Goal: Task Accomplishment & Management: Use online tool/utility

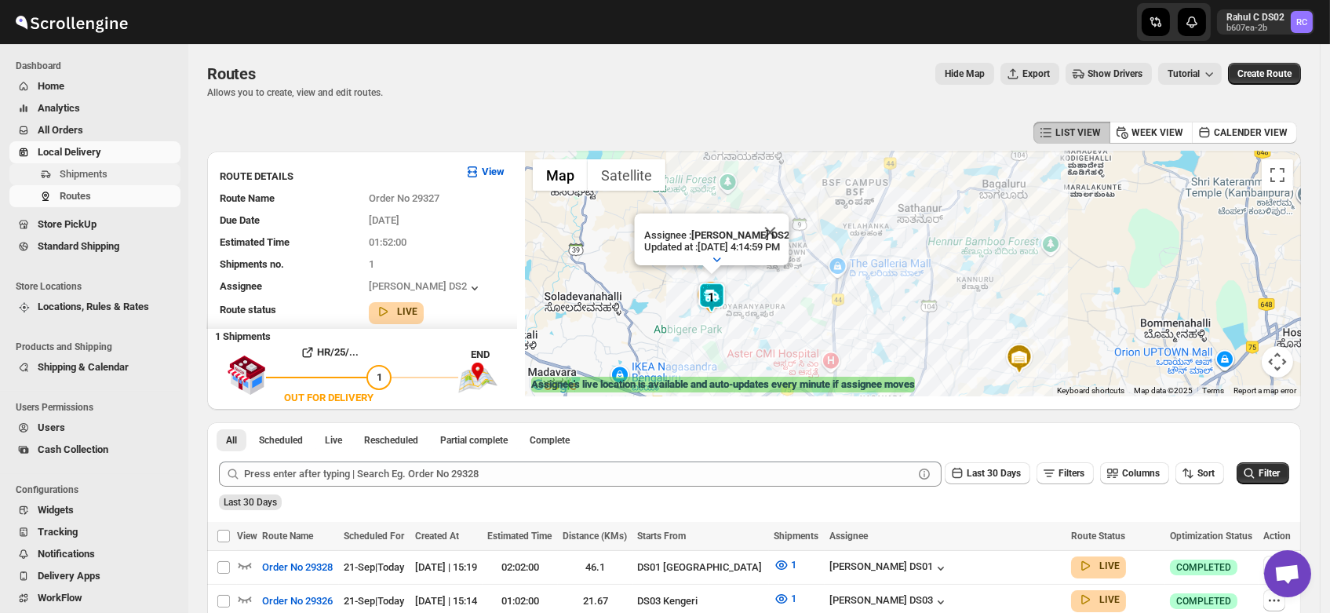
click at [84, 178] on span "Shipments" at bounding box center [84, 174] width 48 height 12
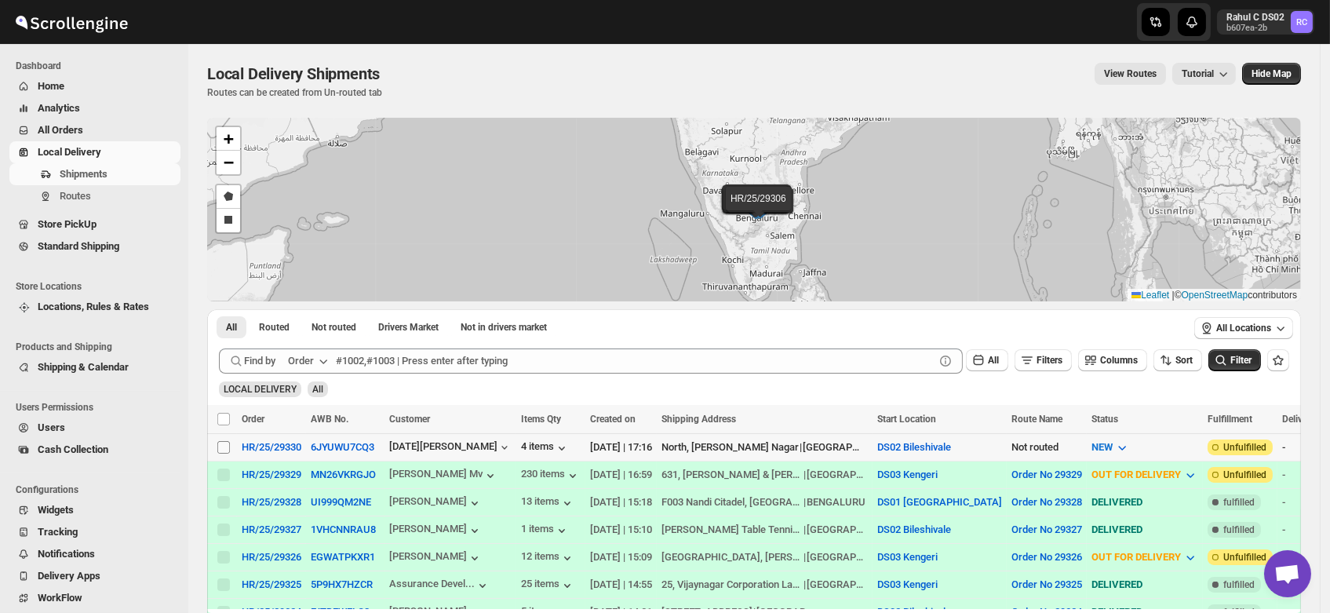
click at [224, 447] on input "Select shipment" at bounding box center [223, 447] width 13 height 13
checkbox input "true"
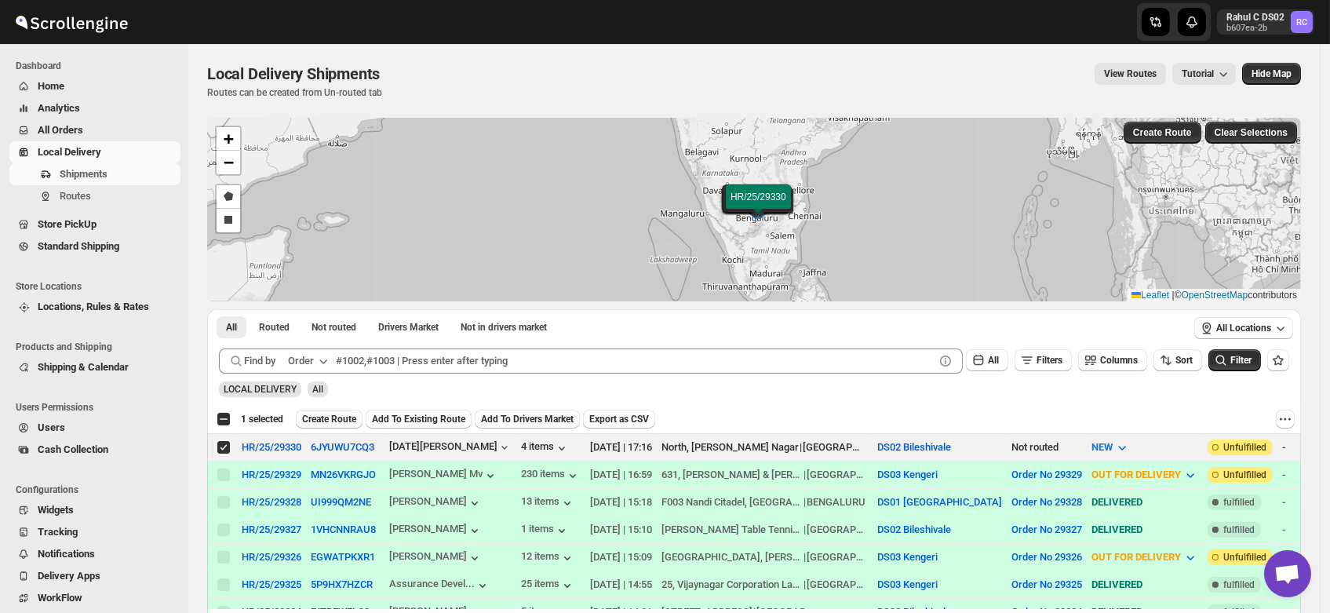
click at [327, 420] on span "Create Route" at bounding box center [329, 419] width 54 height 13
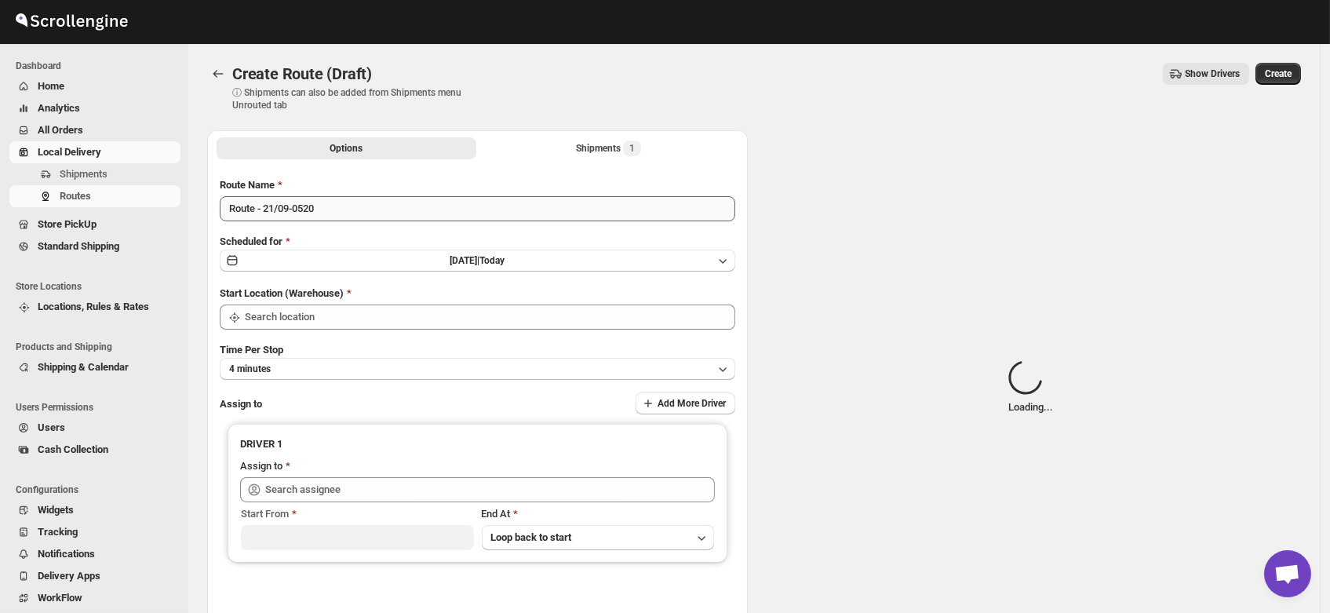
type input "DS02 Bileshivale"
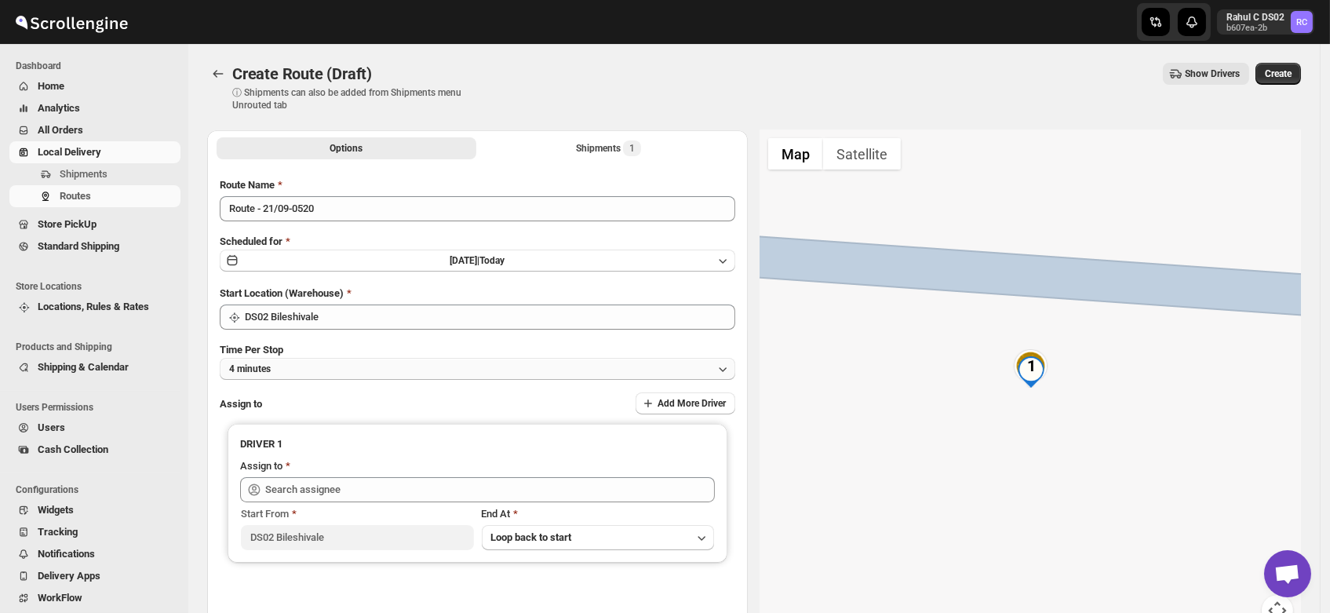
click at [301, 368] on button "4 minutes" at bounding box center [478, 369] width 516 height 22
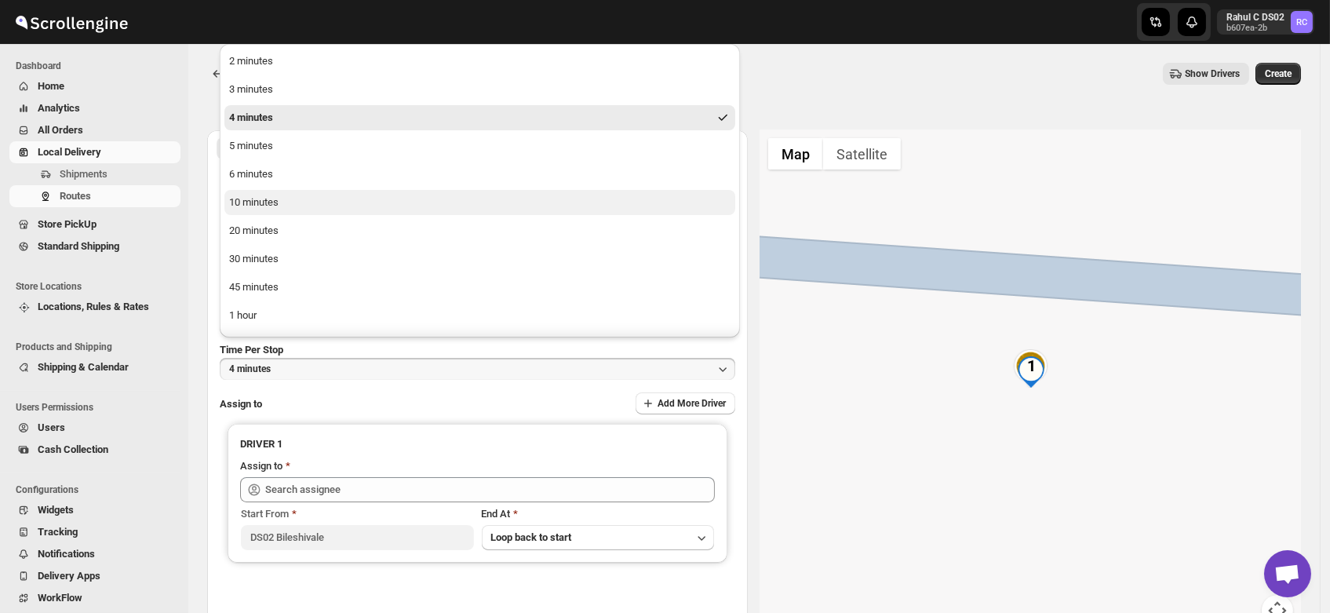
click at [284, 202] on button "10 minutes" at bounding box center [479, 202] width 511 height 25
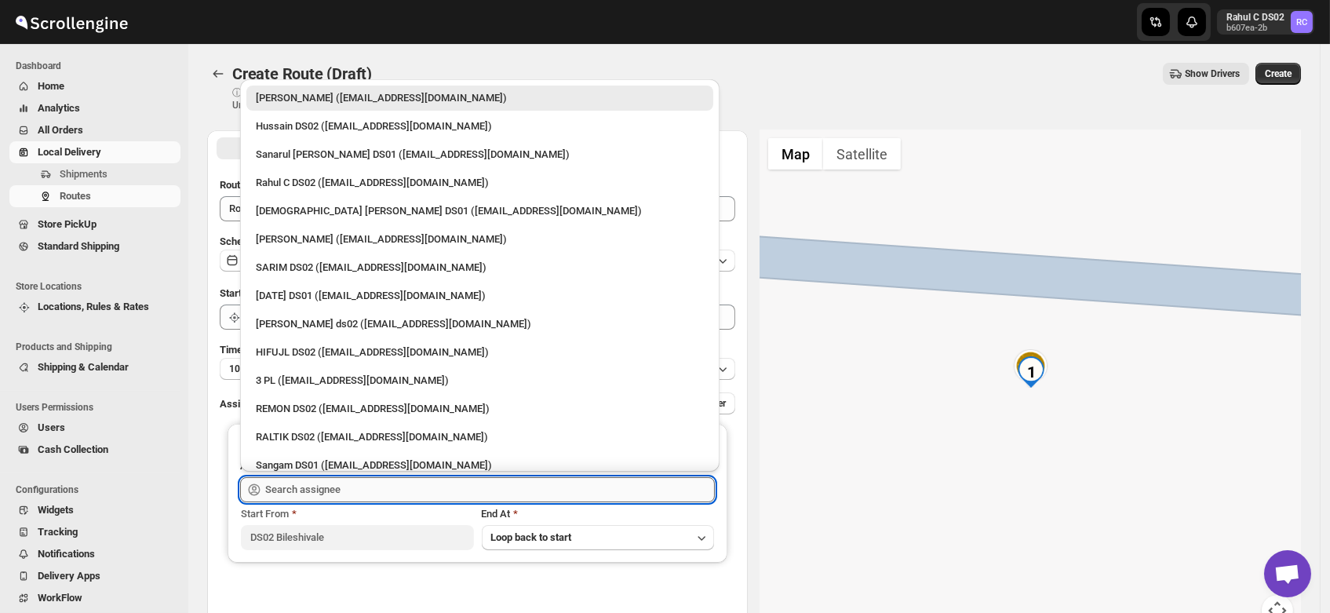
click at [306, 483] on input "text" at bounding box center [490, 489] width 450 height 25
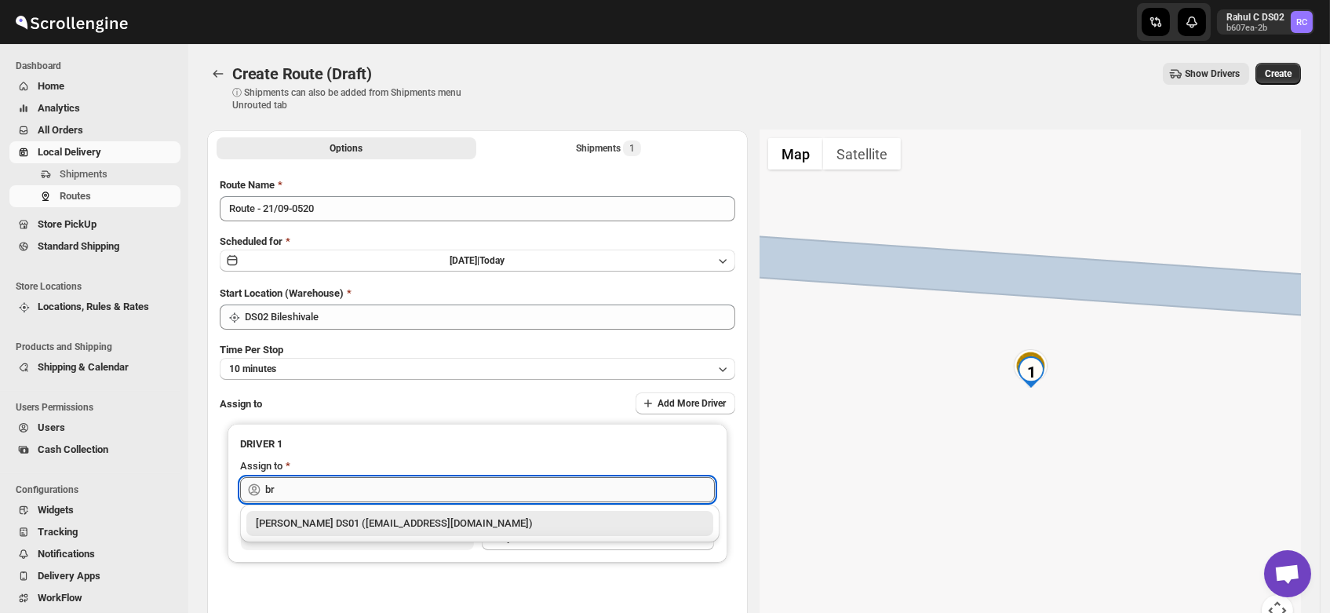
type input "b"
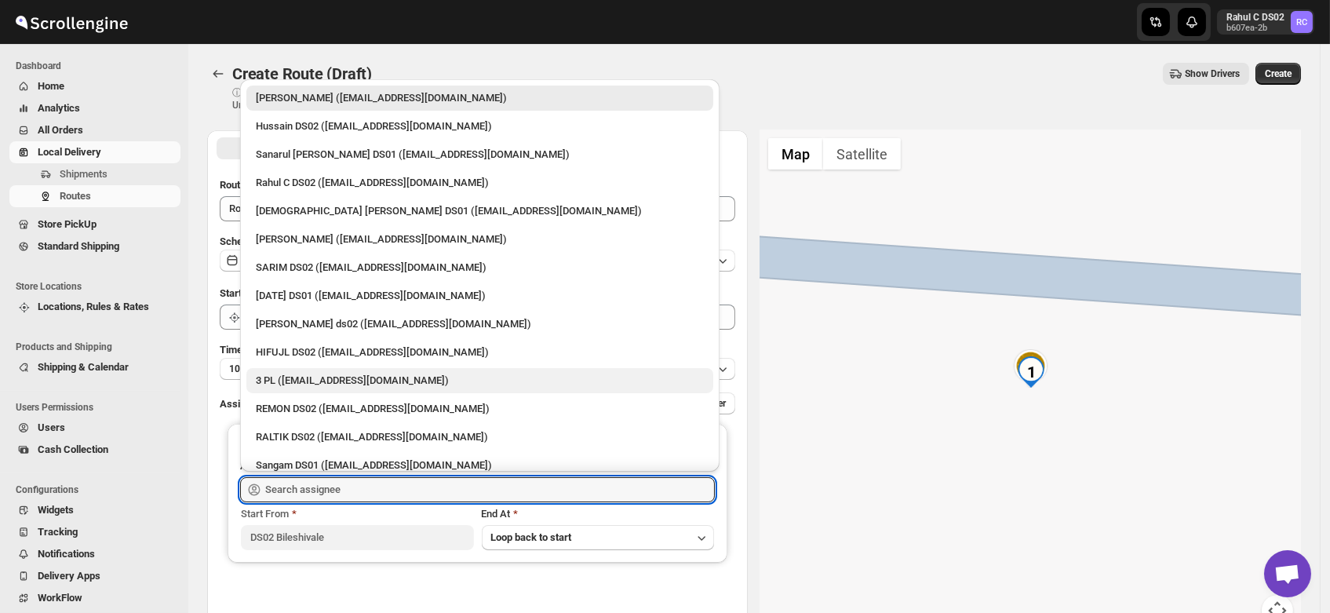
click at [290, 379] on div "3 PL (hello@home-run.co)" at bounding box center [480, 381] width 448 height 16
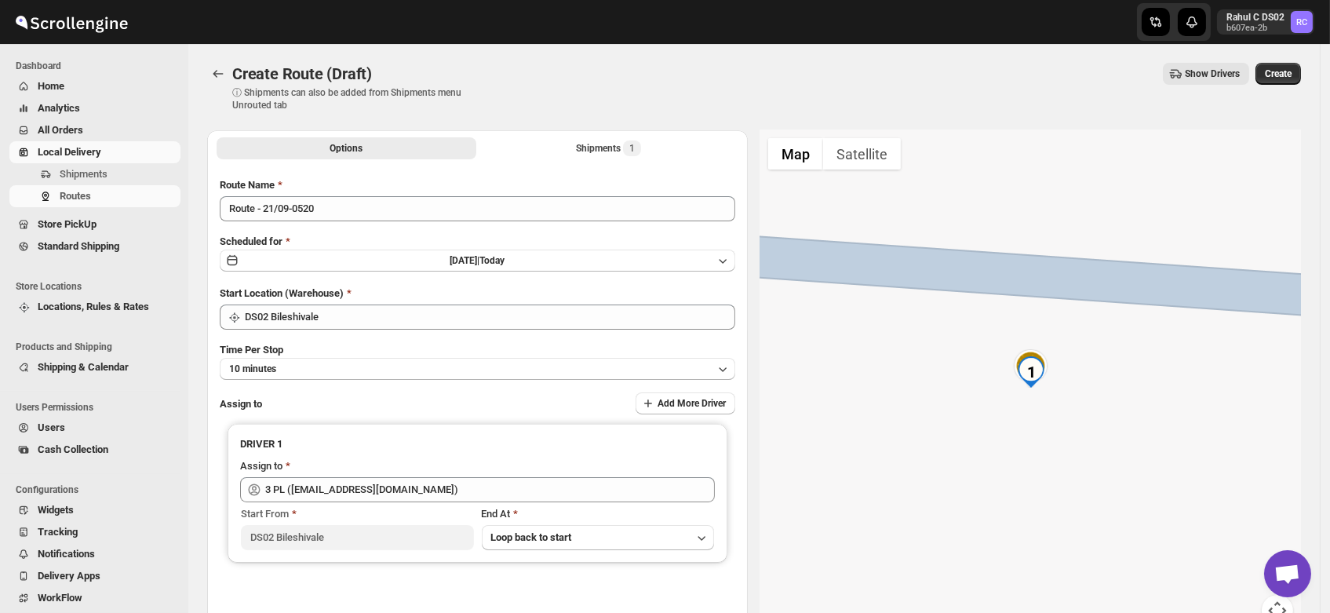
click at [554, 346] on div "Time Per Stop 10 minutes" at bounding box center [478, 361] width 516 height 38
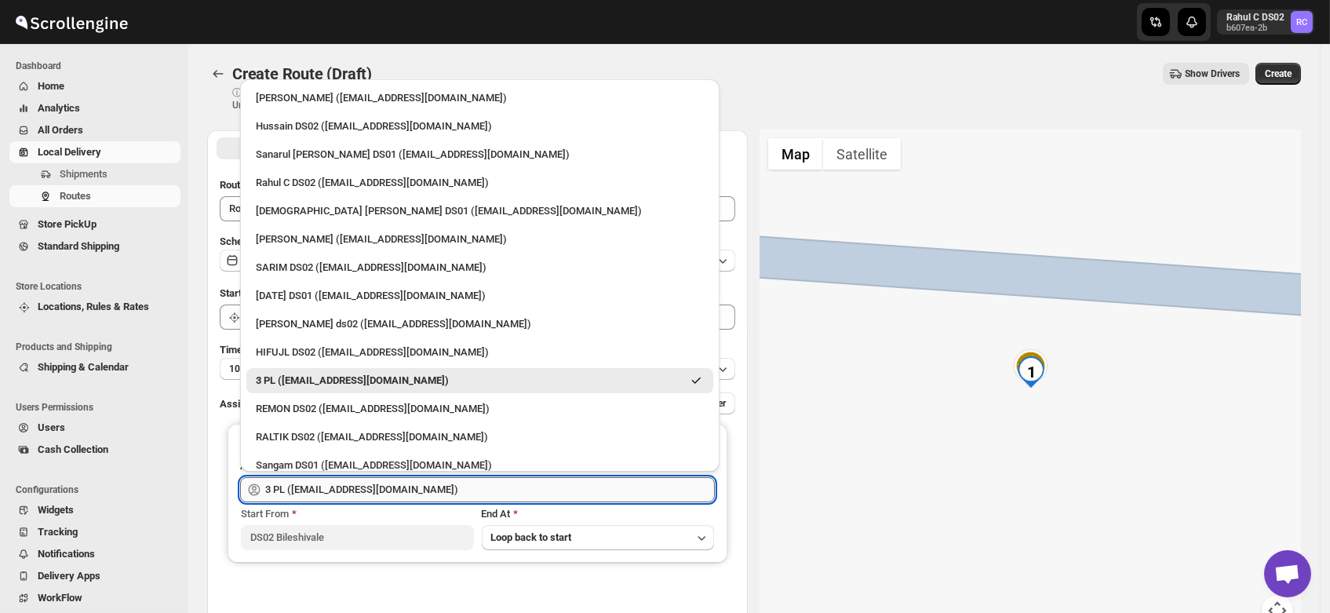
click at [396, 487] on input "3 PL (hello@home-run.co)" at bounding box center [490, 489] width 450 height 25
drag, startPoint x: 396, startPoint y: 487, endPoint x: 0, endPoint y: 502, distance: 396.7
click at [0, 502] on div "Skip to content Rahul C DS02 b607ea-2b RC Dashboard Home Analytics All Orders L…" at bounding box center [665, 376] width 1330 height 753
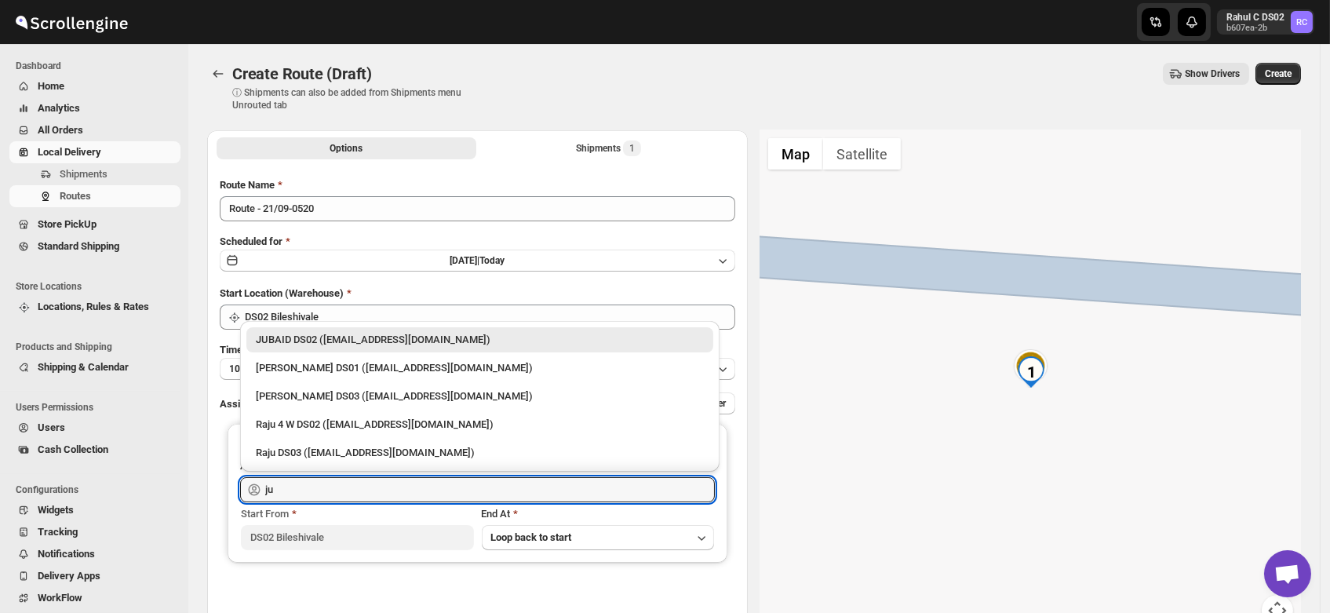
click at [320, 340] on div "JUBAID DS02 (vanafe7637@isorax.com)" at bounding box center [480, 340] width 448 height 16
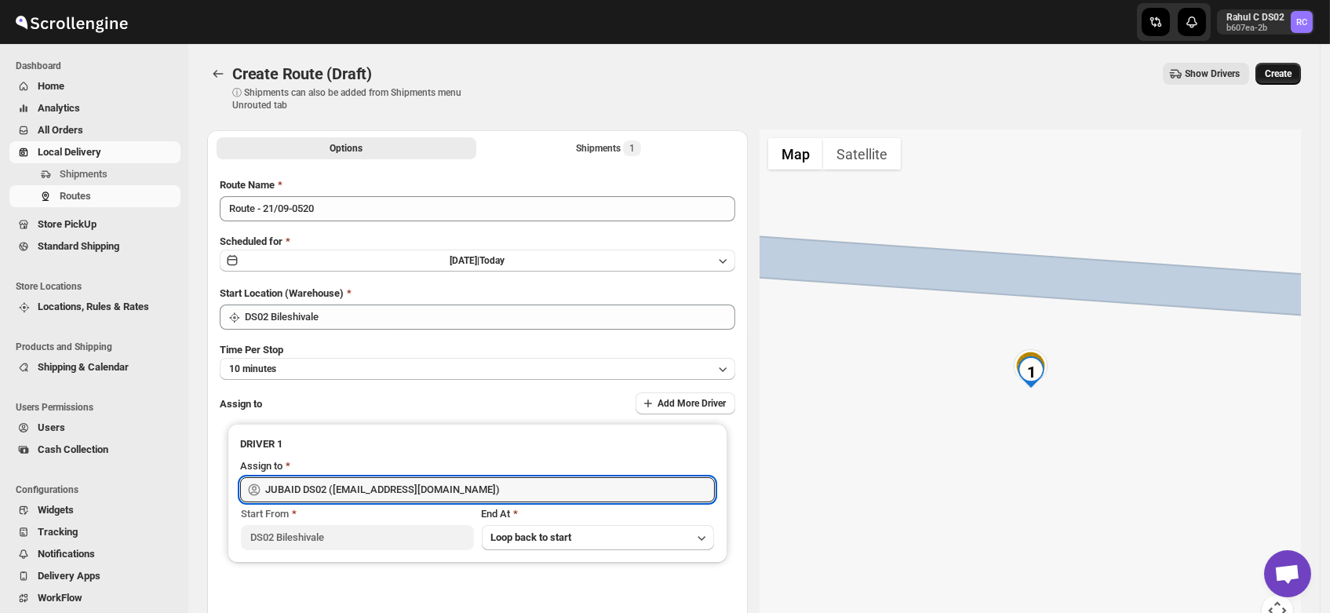
type input "JUBAID DS02 (vanafe7637@isorax.com)"
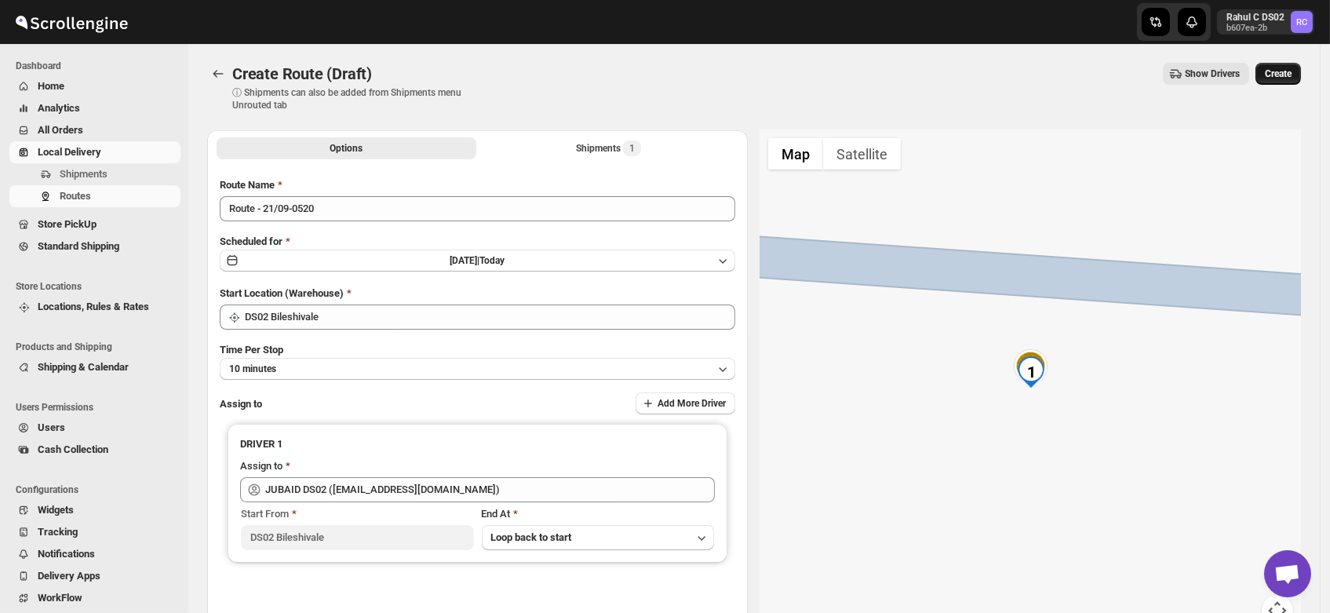
click at [1286, 68] on span "Create" at bounding box center [1278, 74] width 27 height 13
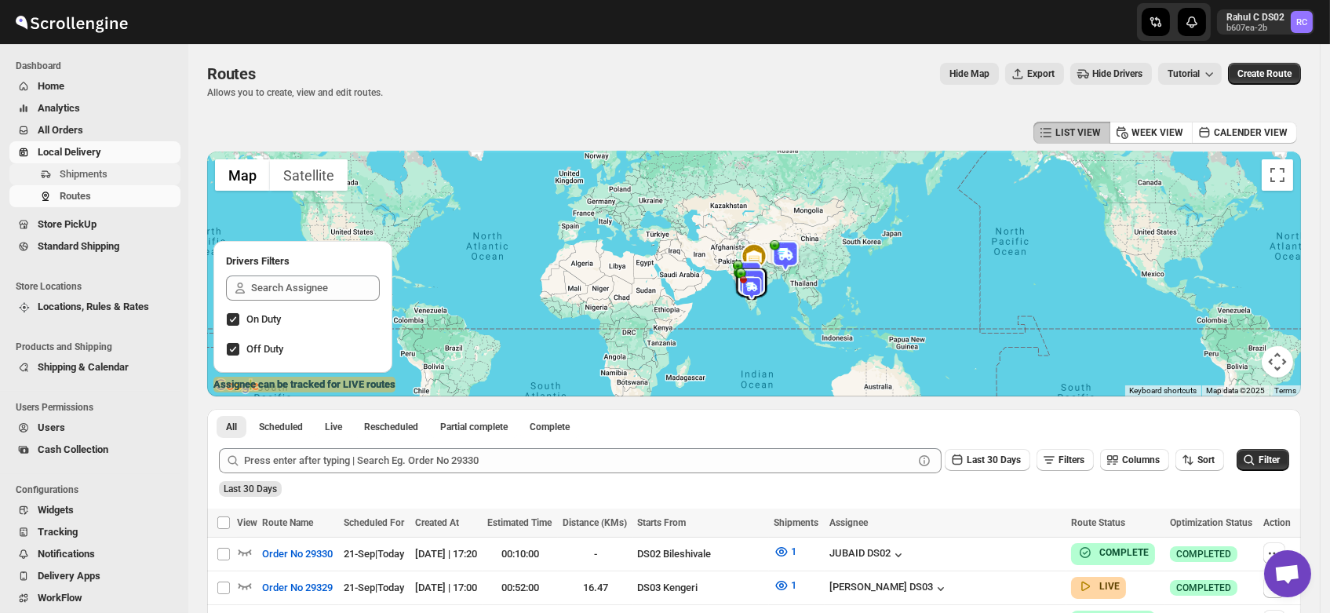
click at [93, 168] on span "Shipments" at bounding box center [84, 174] width 48 height 12
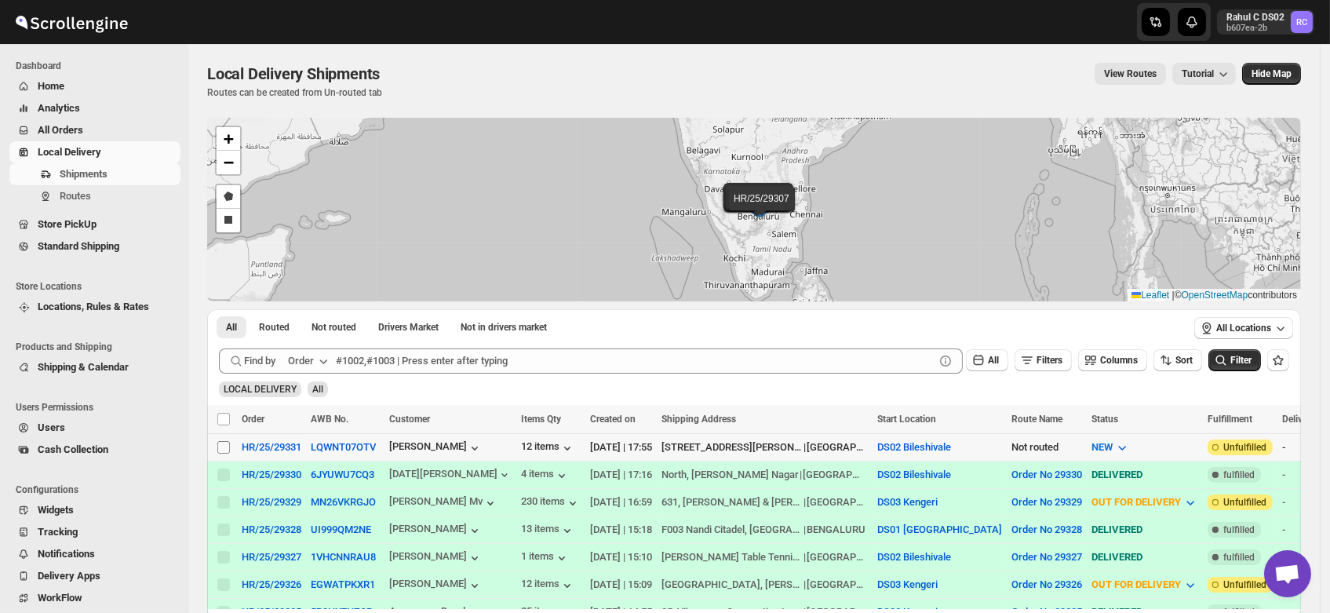
click at [221, 444] on input "Select shipment" at bounding box center [223, 447] width 13 height 13
checkbox input "true"
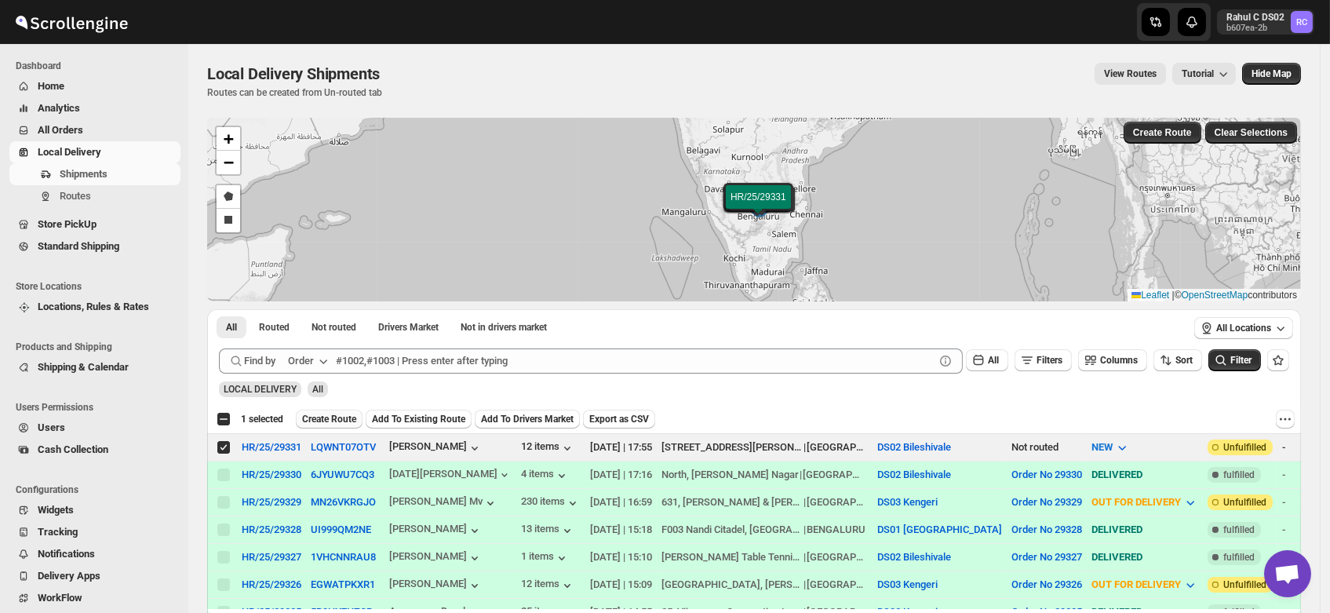
click at [322, 414] on span "Create Route" at bounding box center [329, 419] width 54 height 13
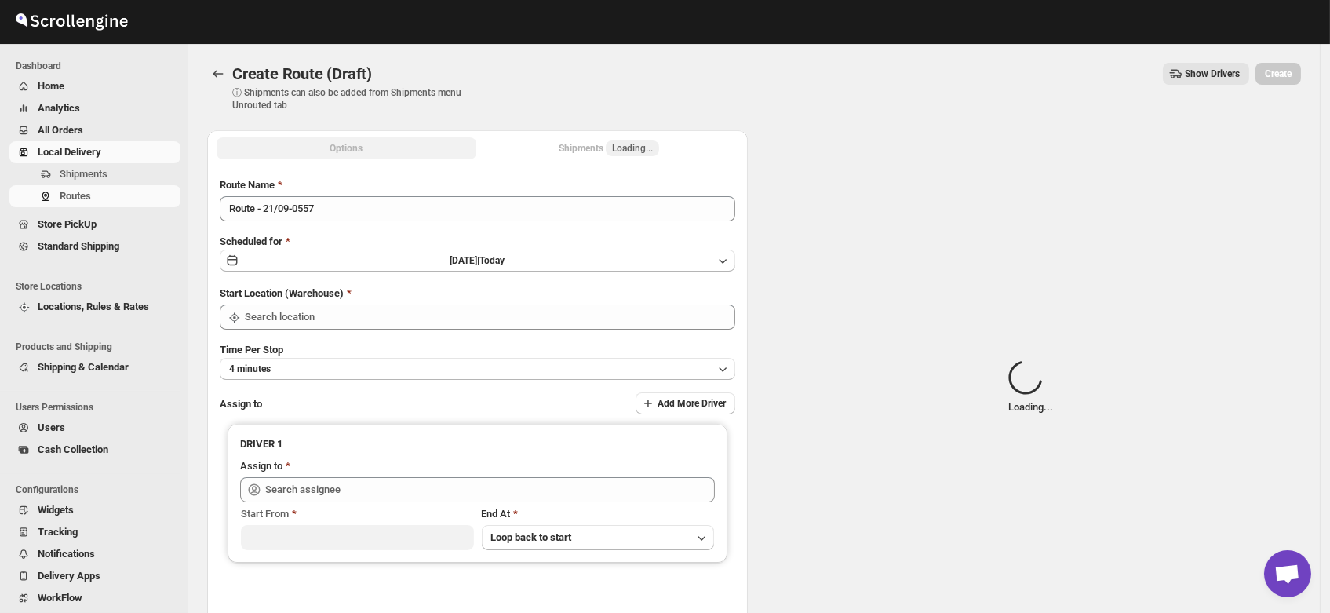
type input "DS02 Bileshivale"
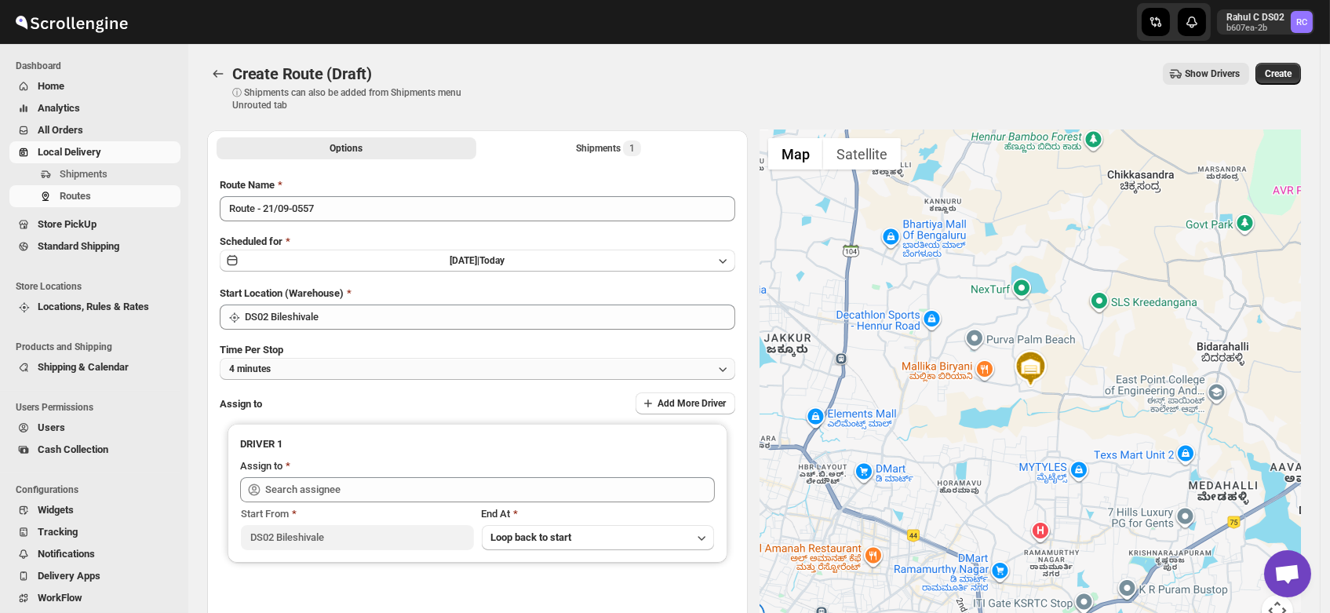
click at [296, 363] on button "4 minutes" at bounding box center [478, 369] width 516 height 22
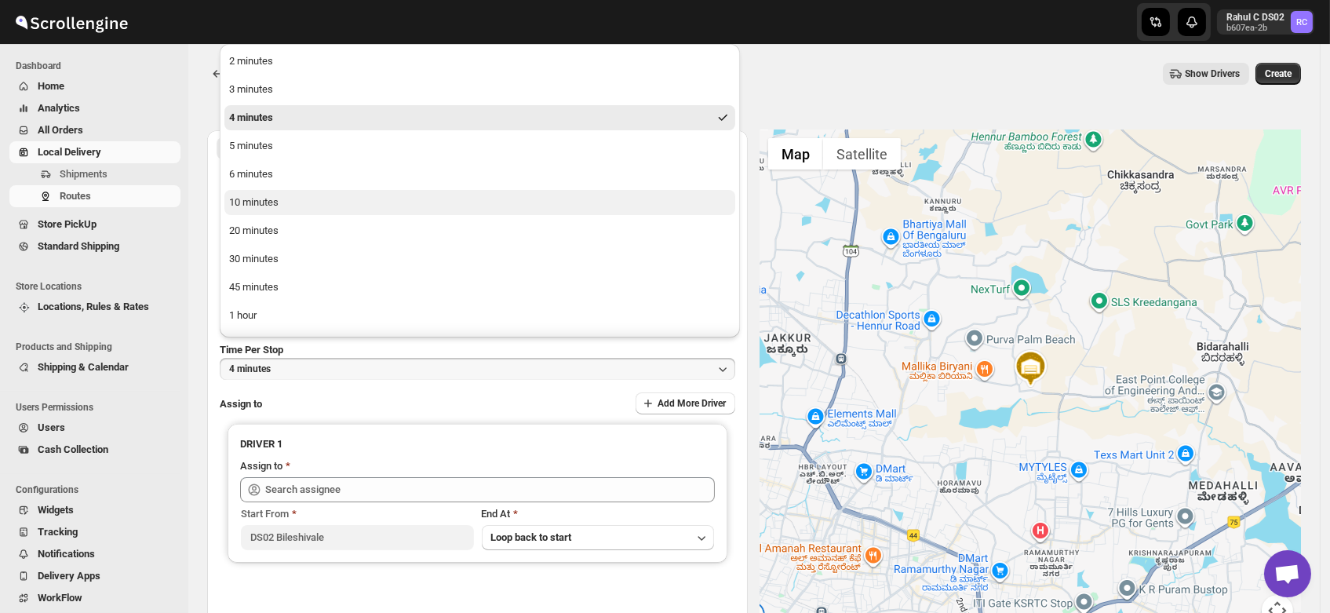
click at [265, 202] on div "10 minutes" at bounding box center [253, 203] width 49 height 16
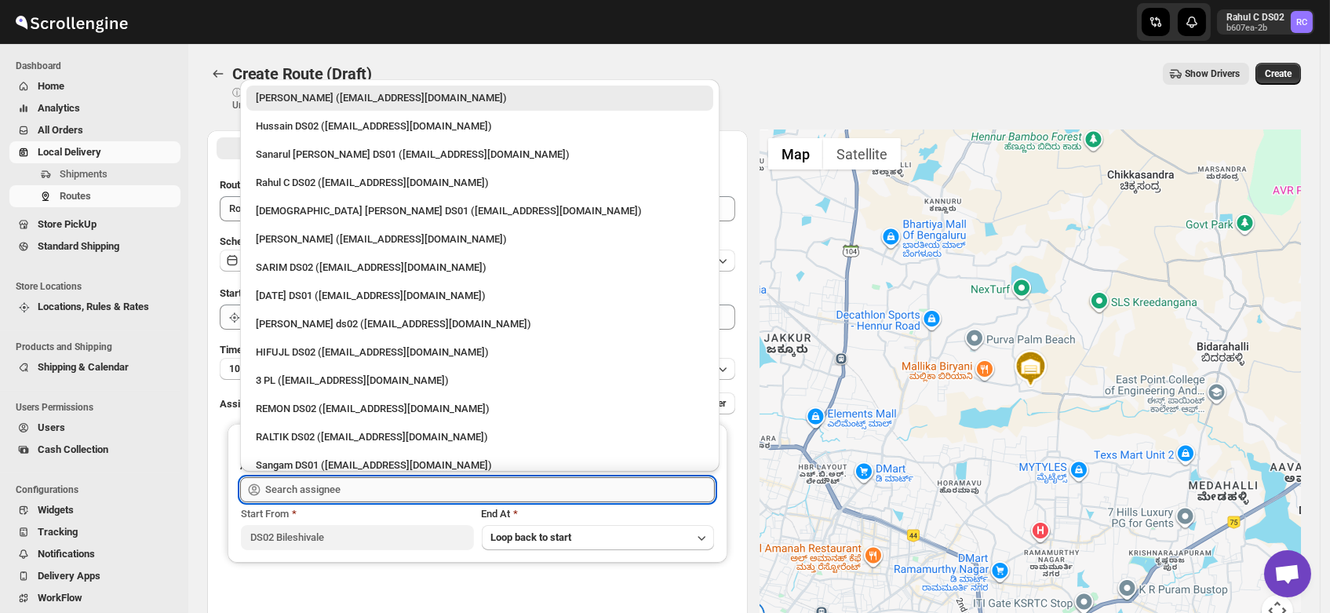
click at [308, 485] on input "text" at bounding box center [490, 489] width 450 height 25
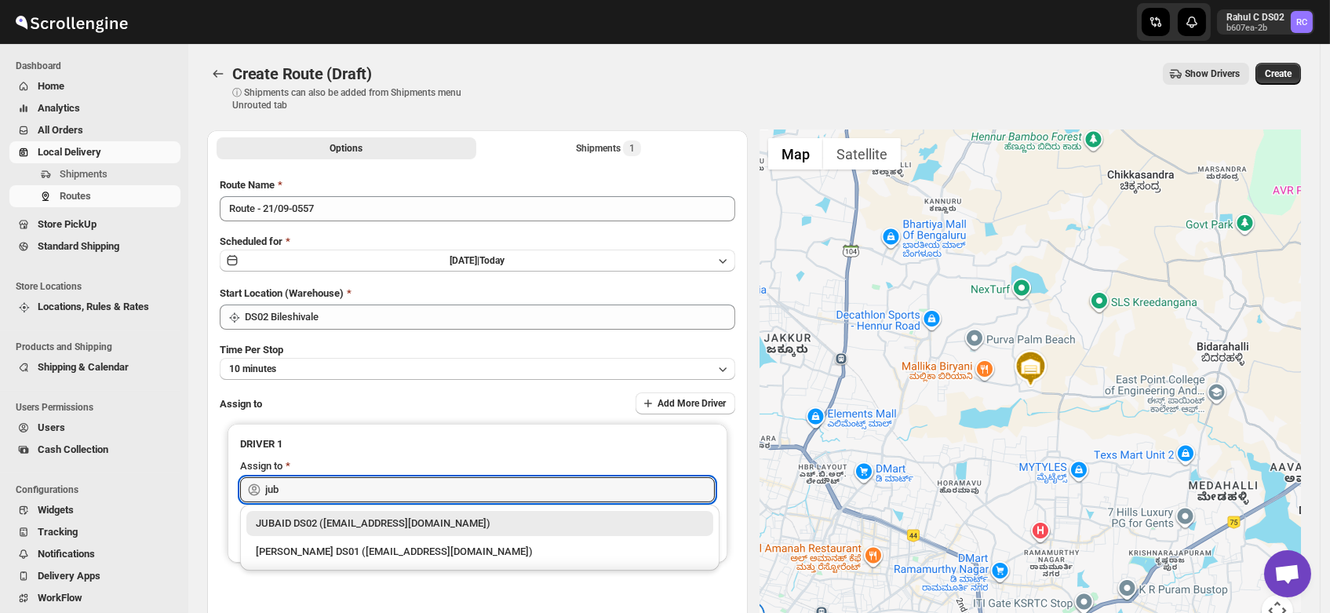
click at [330, 522] on div "JUBAID DS02 (vanafe7637@isorax.com)" at bounding box center [480, 524] width 448 height 16
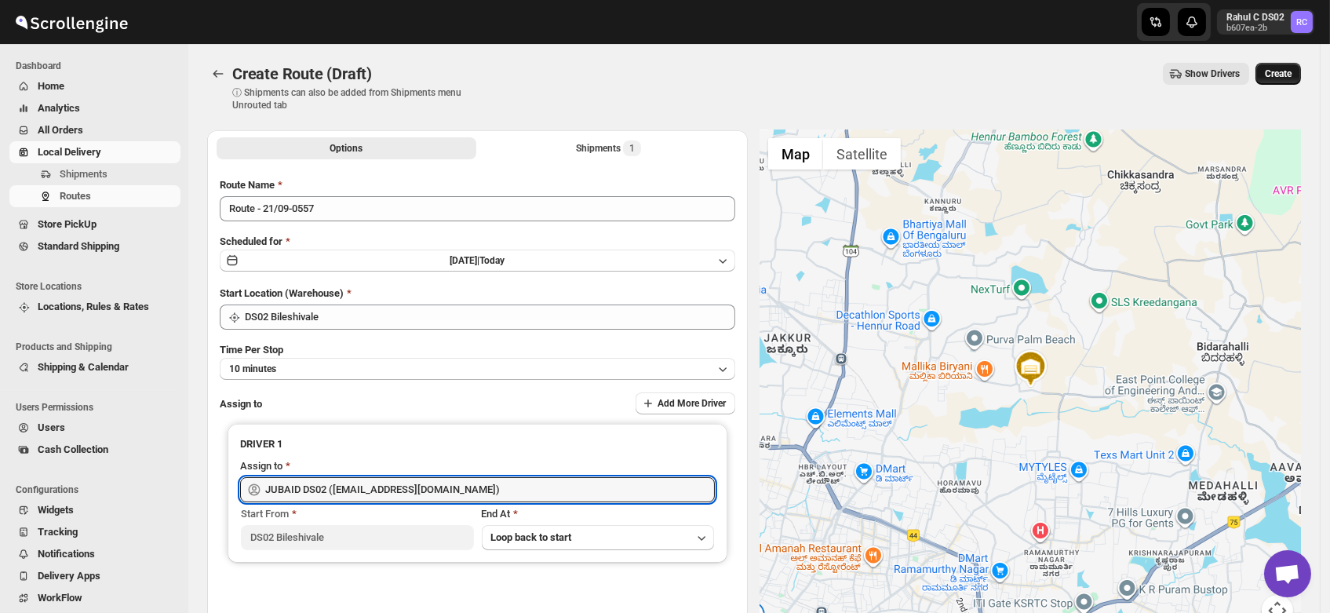
type input "JUBAID DS02 (vanafe7637@isorax.com)"
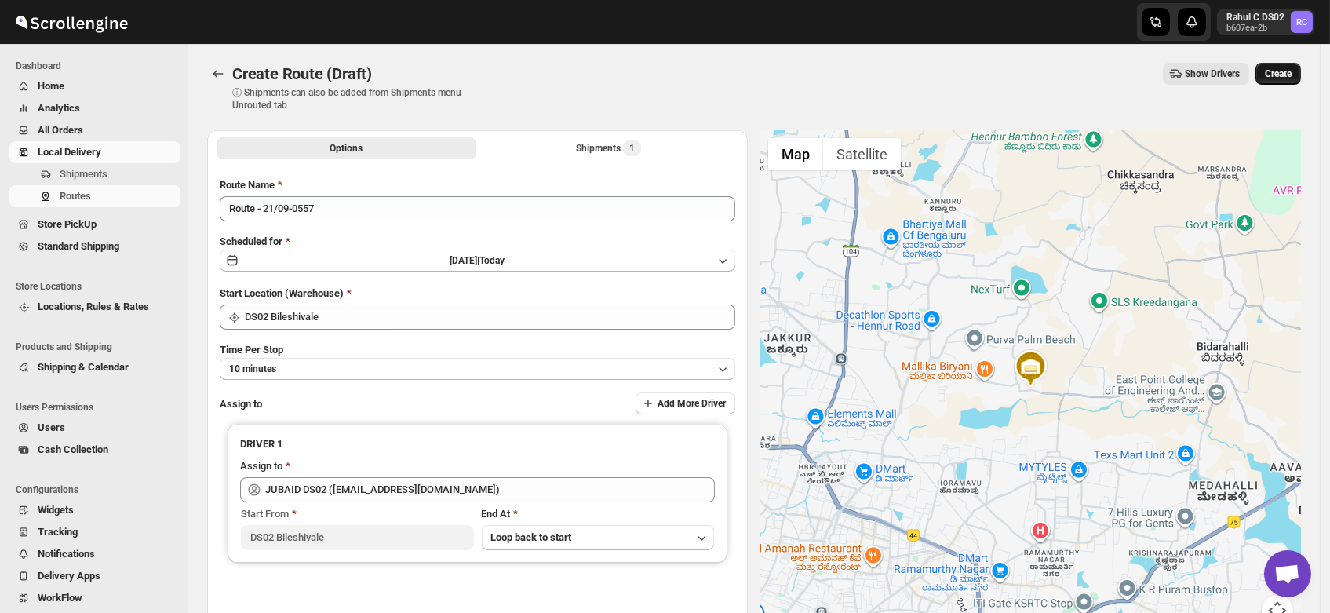
click at [1280, 77] on span "Create" at bounding box center [1278, 74] width 27 height 13
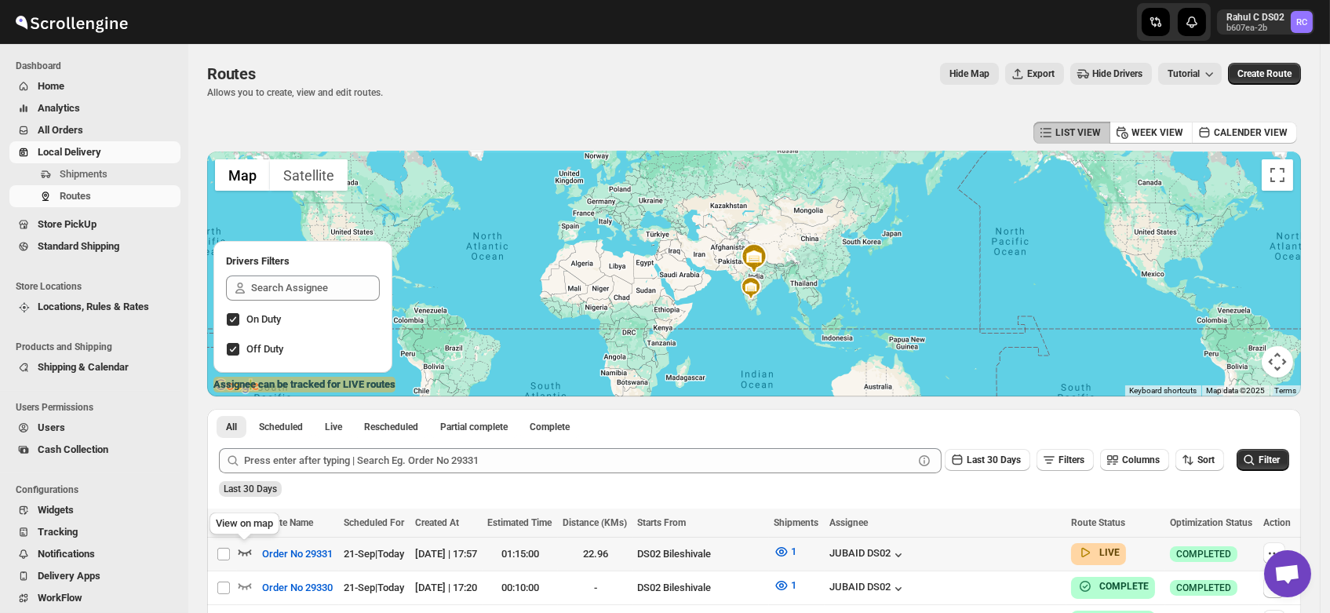
click at [245, 545] on icon "button" at bounding box center [245, 552] width 16 height 16
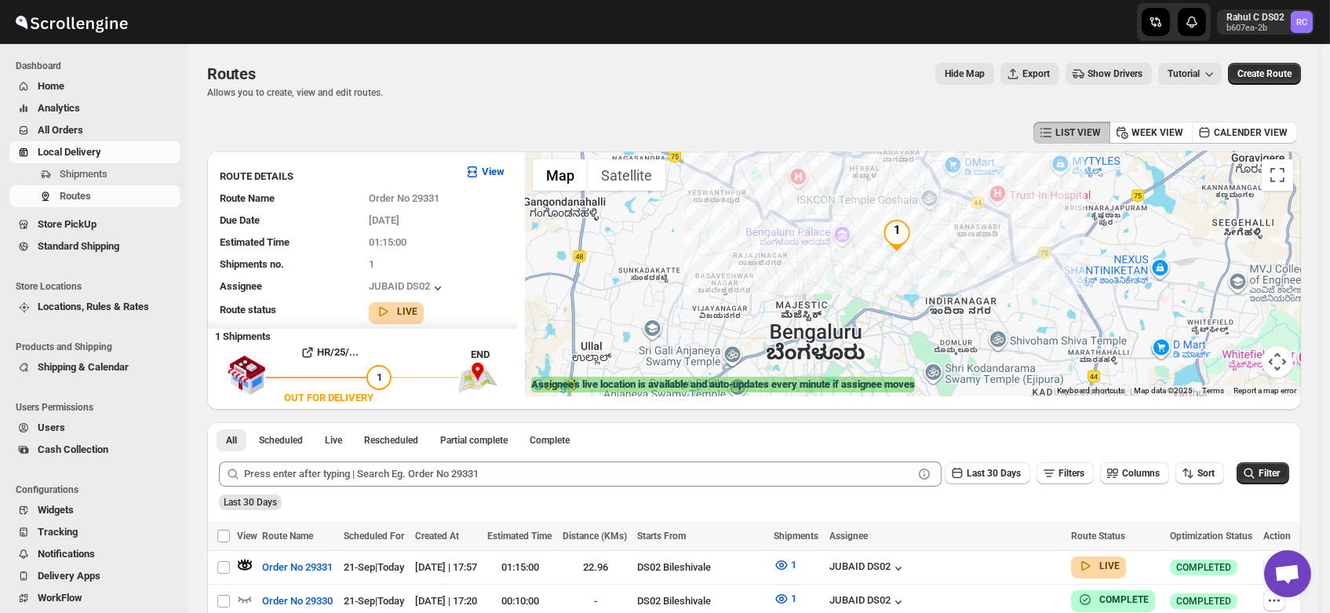
drag, startPoint x: 888, startPoint y: 322, endPoint x: 940, endPoint y: 227, distance: 108.6
click at [940, 227] on div at bounding box center [913, 273] width 776 height 245
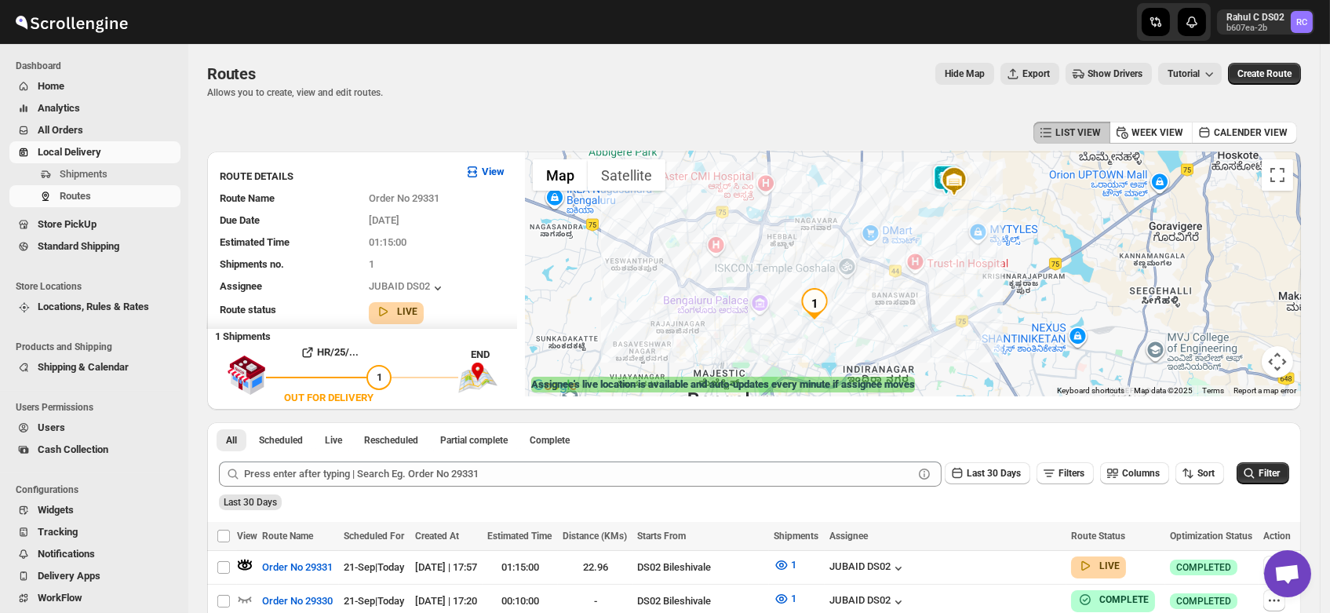
drag, startPoint x: 1049, startPoint y: 228, endPoint x: 964, endPoint y: 303, distance: 114.0
click at [964, 303] on div at bounding box center [913, 273] width 776 height 245
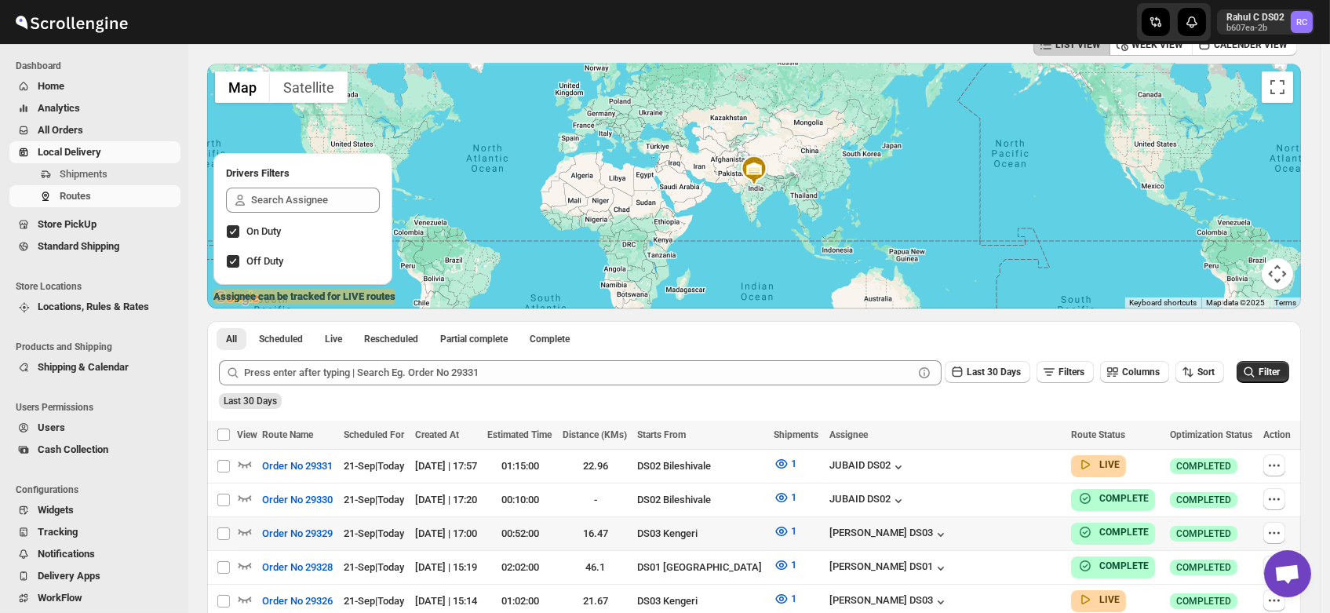
scroll to position [90, 0]
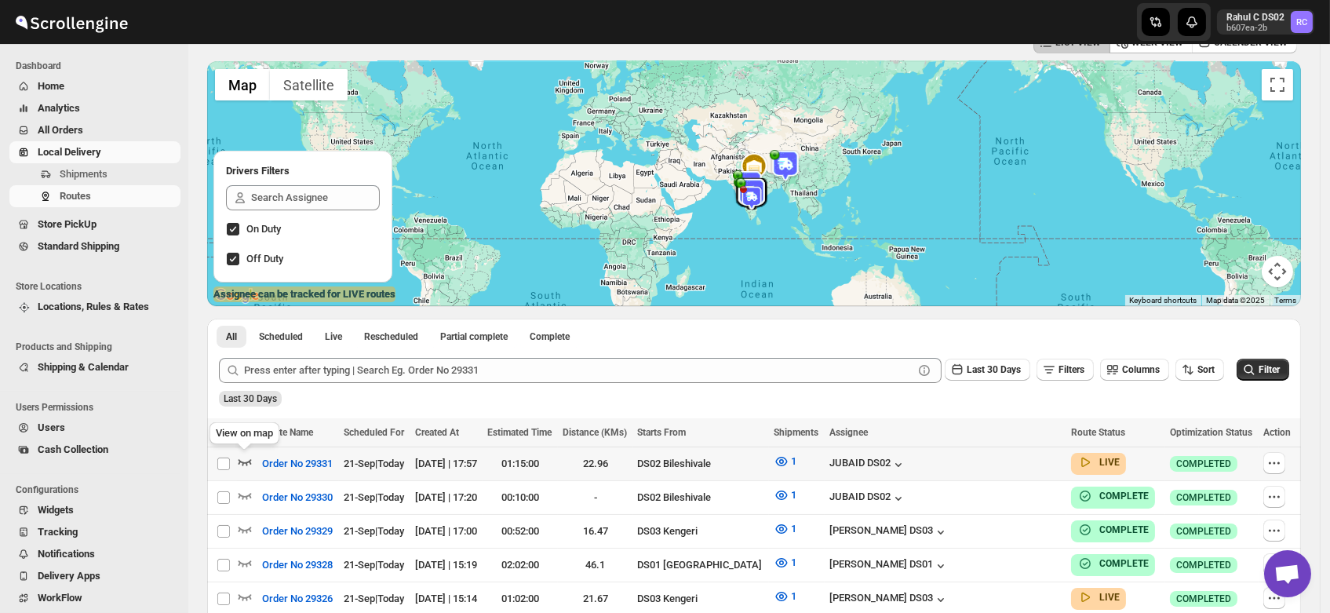
click at [243, 460] on icon "button" at bounding box center [245, 462] width 16 height 16
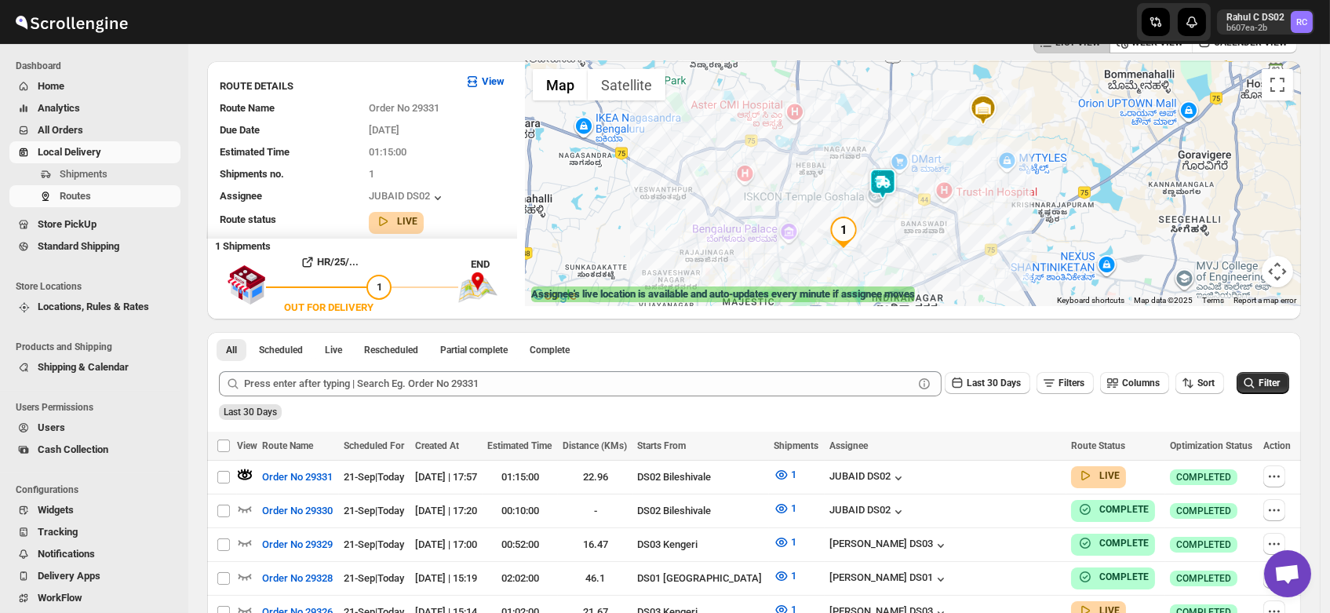
scroll to position [0, 0]
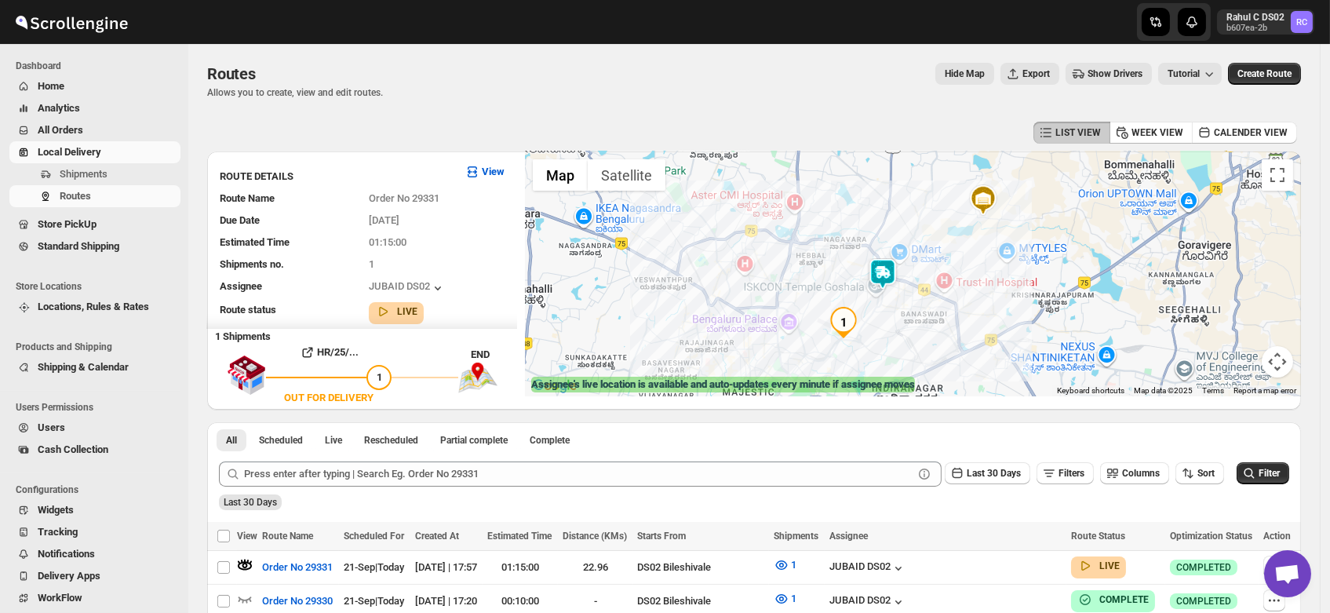
click at [892, 269] on img at bounding box center [882, 273] width 31 height 31
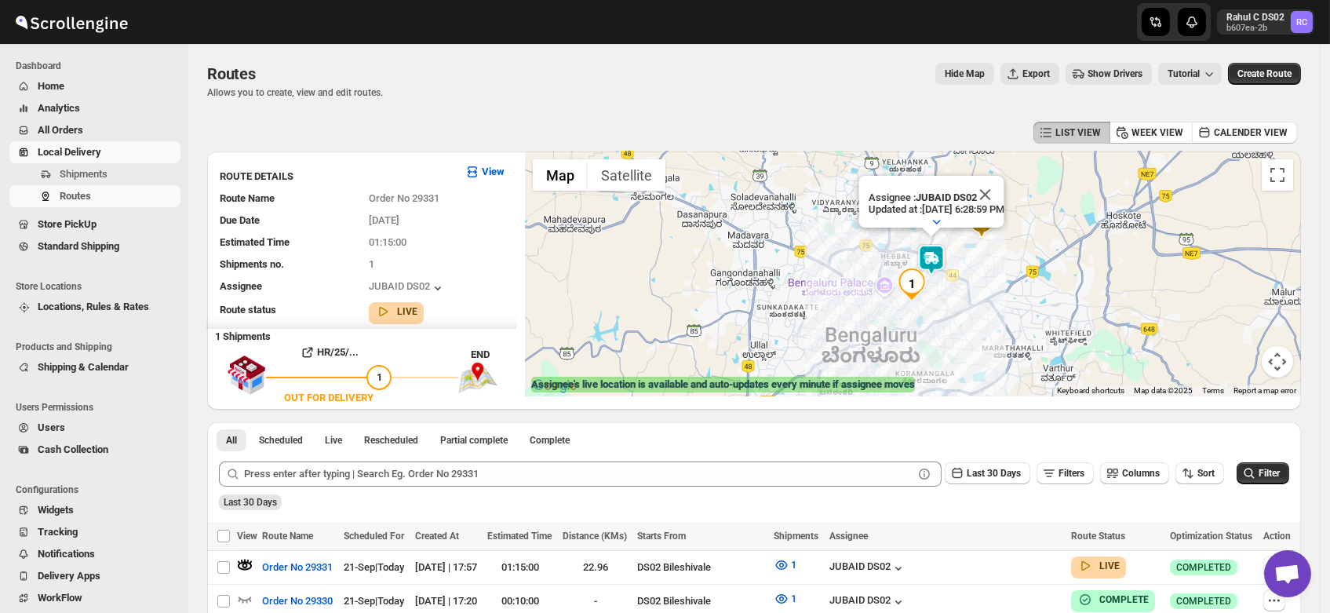
drag, startPoint x: 903, startPoint y: 316, endPoint x: 945, endPoint y: 280, distance: 55.1
click at [945, 280] on div "Assignee : JUBAID DS02 Updated at : 9/21/2025, 6:28:59 PM Duty mode Enabled Bat…" at bounding box center [913, 273] width 776 height 245
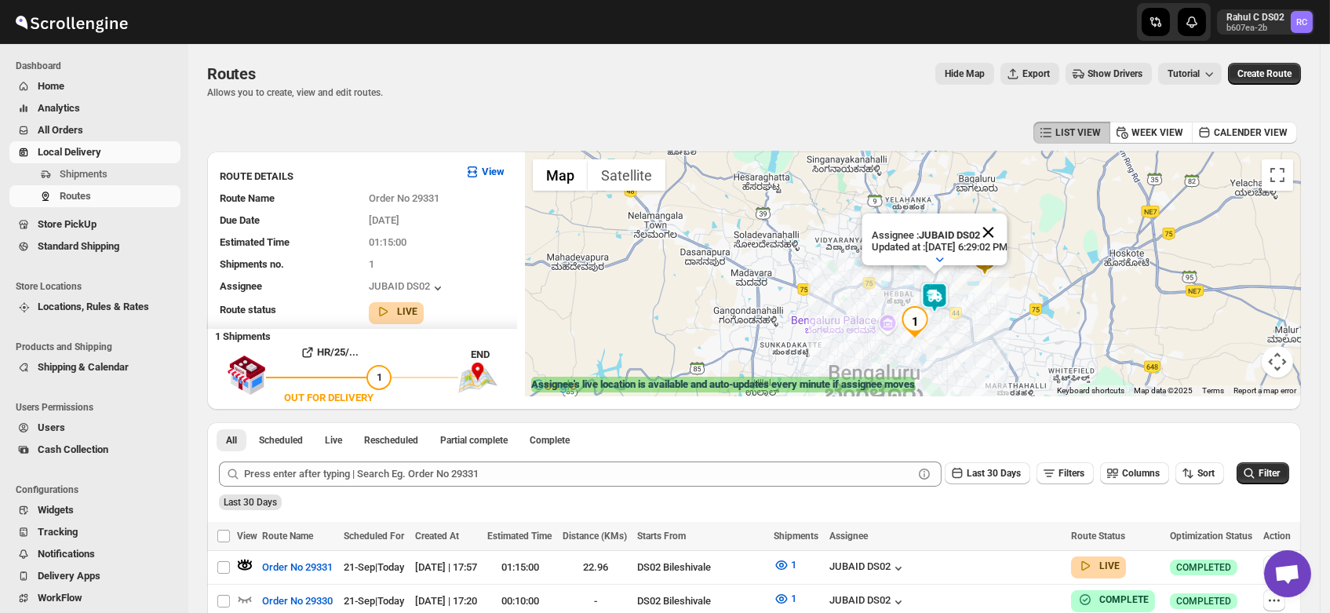
click at [1007, 217] on button "Close" at bounding box center [988, 232] width 38 height 38
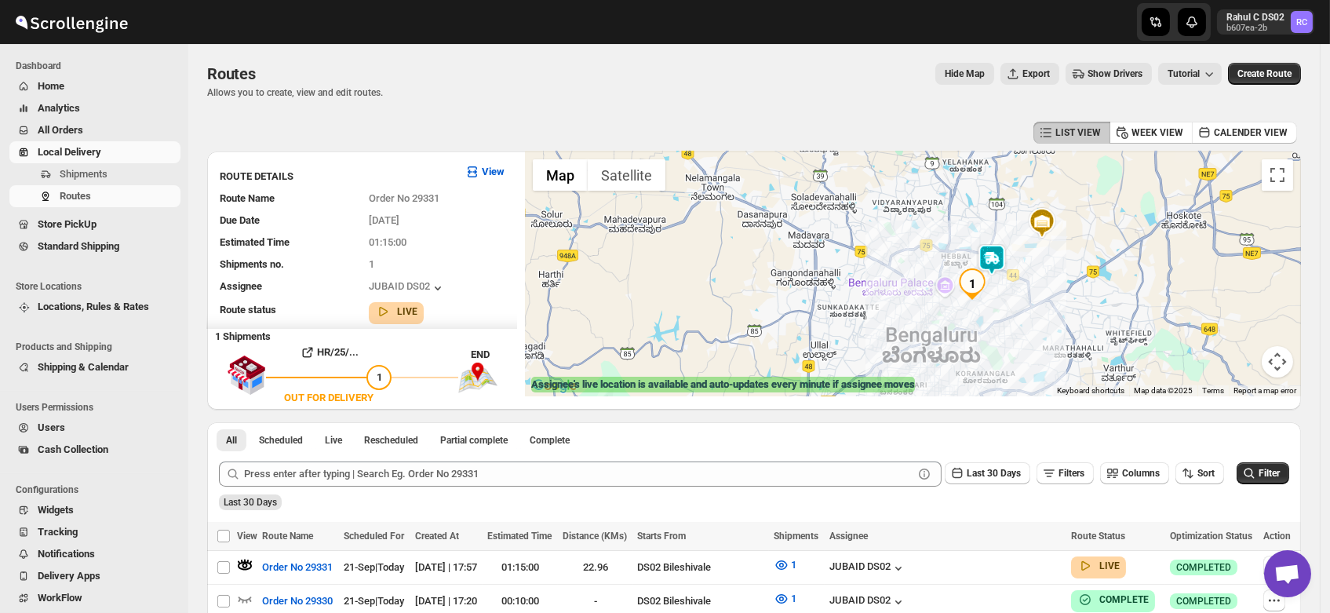
drag, startPoint x: 948, startPoint y: 330, endPoint x: 1014, endPoint y: 286, distance: 79.2
click at [1014, 286] on div at bounding box center [913, 273] width 776 height 245
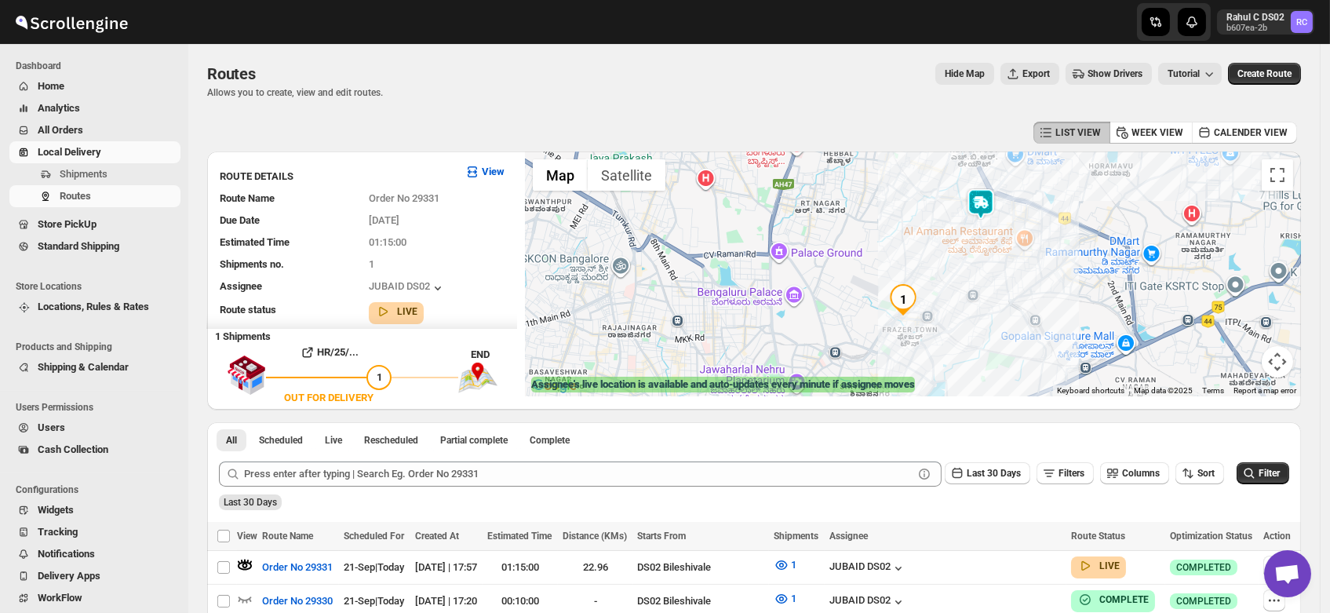
drag, startPoint x: 965, startPoint y: 326, endPoint x: 1001, endPoint y: 250, distance: 84.3
click at [1001, 250] on div at bounding box center [913, 273] width 776 height 245
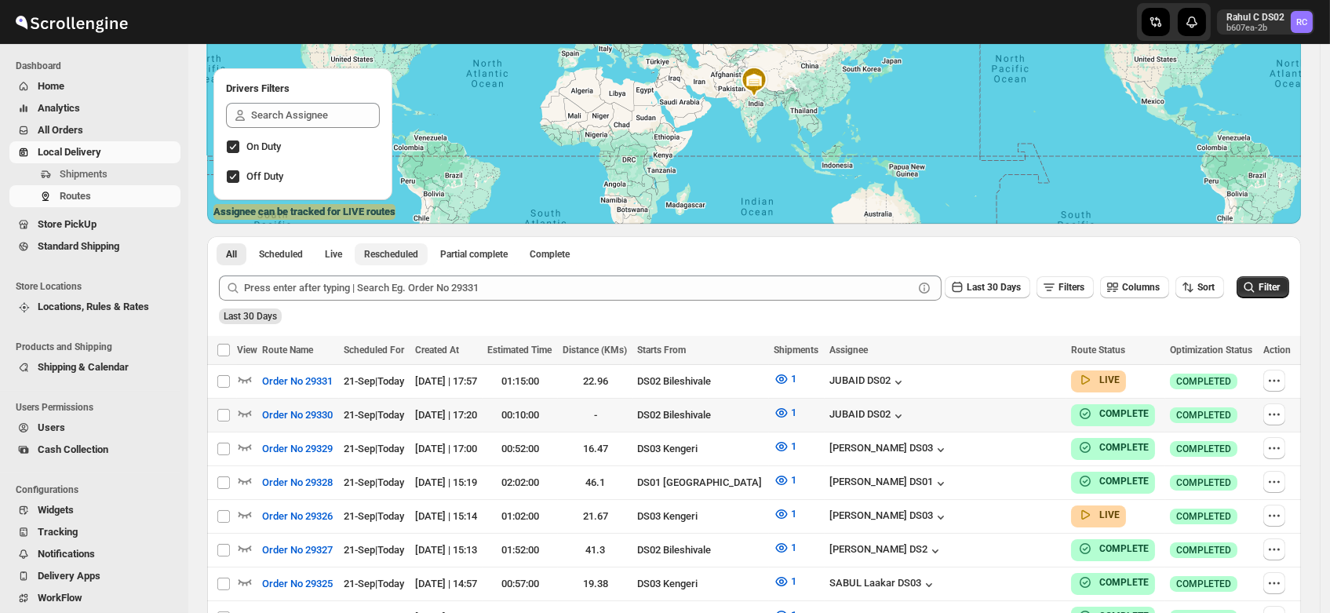
scroll to position [173, 0]
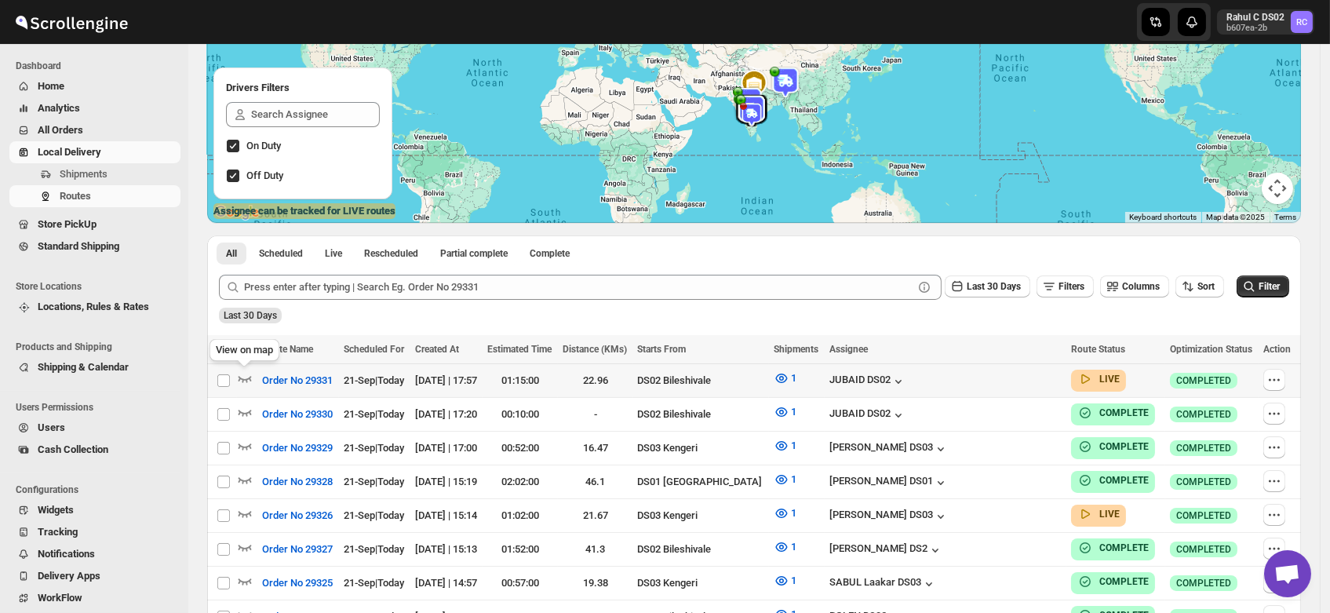
click at [243, 370] on div "View on map" at bounding box center [244, 353] width 76 height 35
click at [246, 374] on icon "button" at bounding box center [245, 378] width 16 height 16
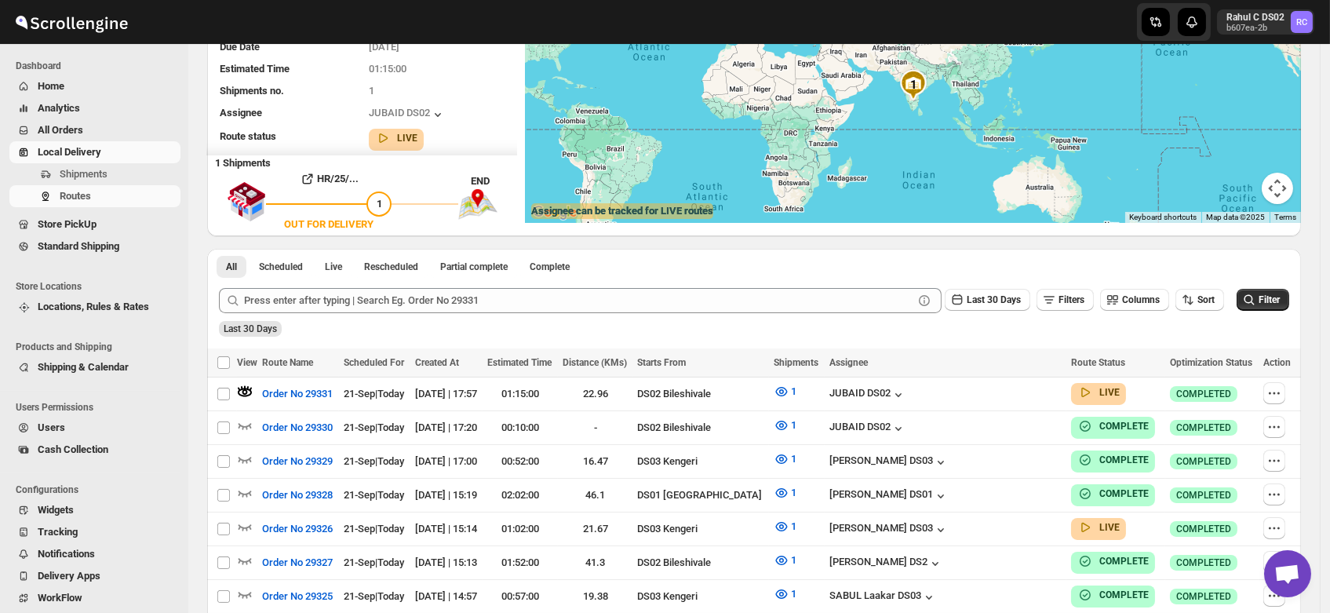
scroll to position [0, 0]
